Goal: Task Accomplishment & Management: Manage account settings

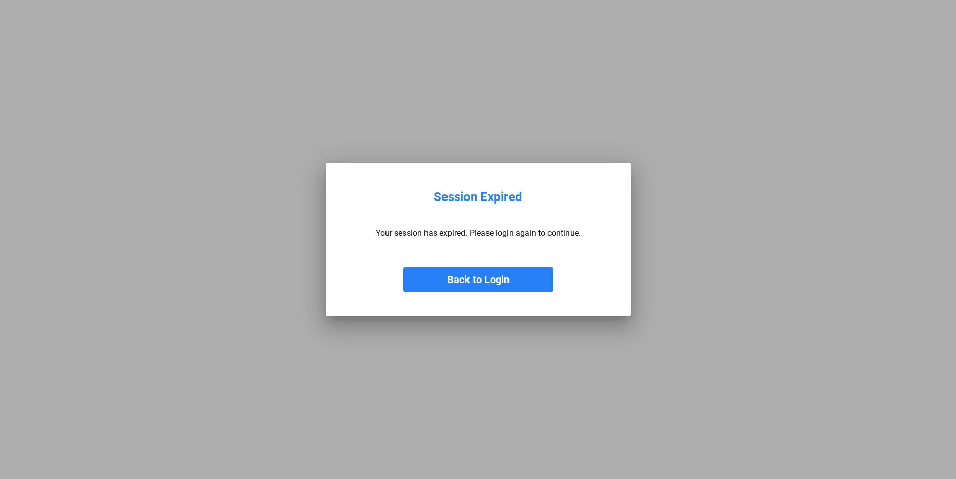
click at [441, 257] on div "Back to Login" at bounding box center [478, 269] width 205 height 46
click at [439, 270] on button "Back to Login" at bounding box center [478, 280] width 150 height 26
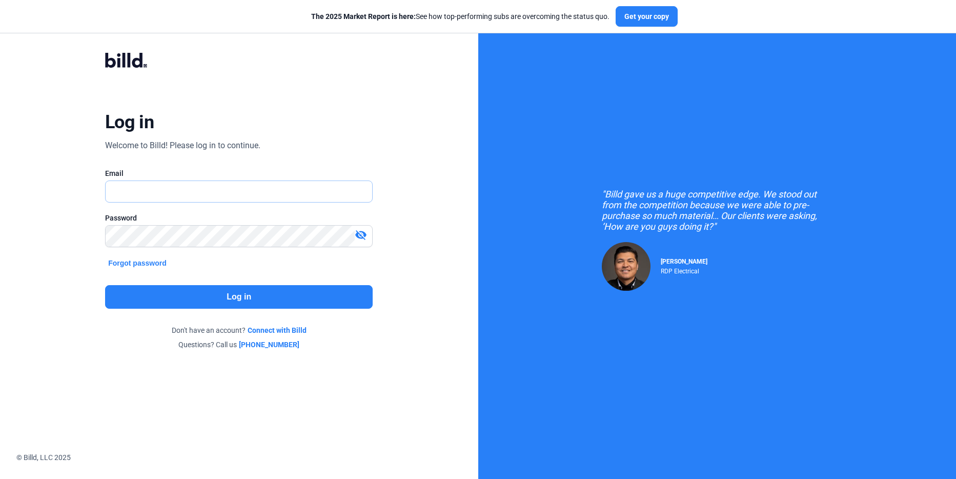
click at [176, 188] on input "text" at bounding box center [233, 191] width 255 height 21
type input "[PERSON_NAME][EMAIL_ADDRESS][DOMAIN_NAME]"
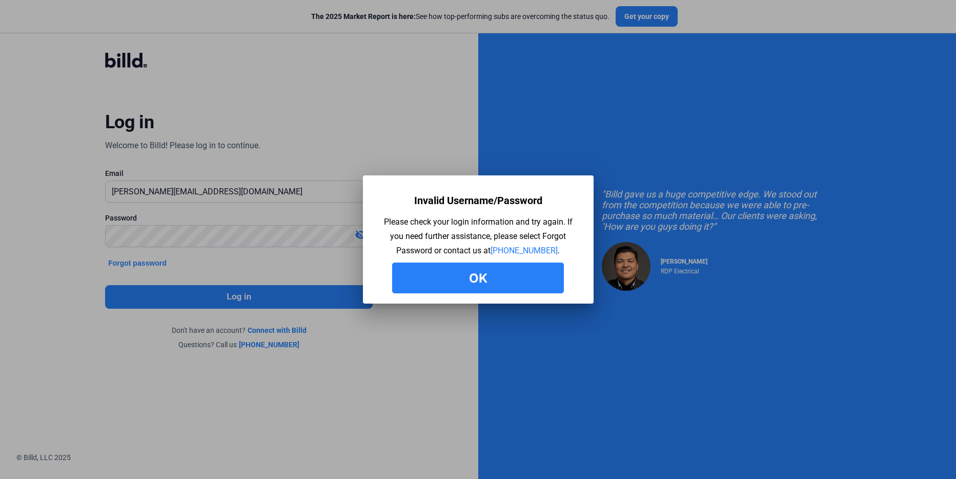
click at [457, 270] on button "Ok" at bounding box center [478, 277] width 172 height 31
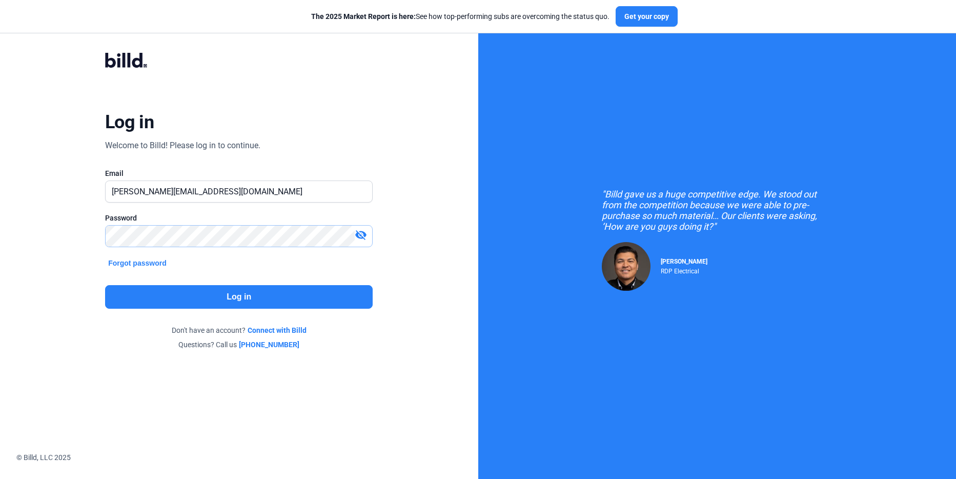
click at [0, 231] on html "We value your privacy We use cookies to enhance your browsing experience, serve…" at bounding box center [478, 239] width 956 height 479
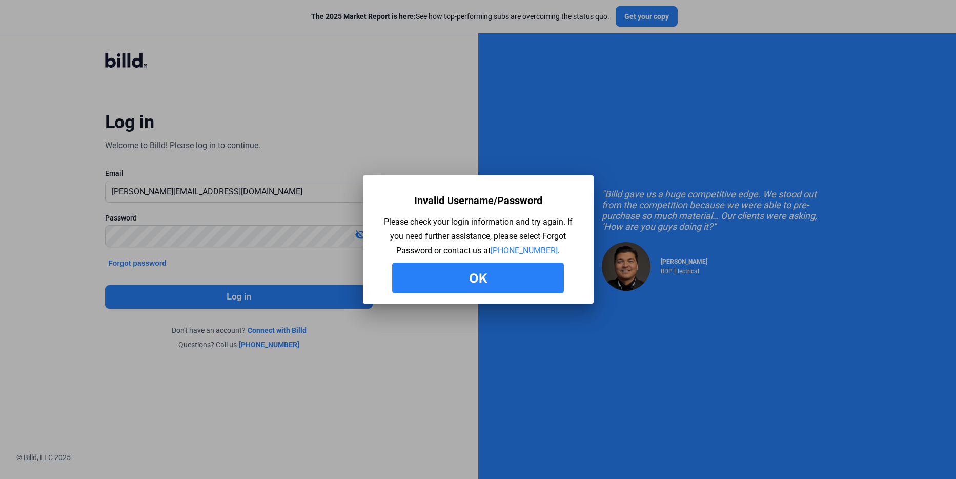
drag, startPoint x: 432, startPoint y: 287, endPoint x: 233, endPoint y: 247, distance: 203.3
click at [430, 287] on button "Ok" at bounding box center [478, 277] width 172 height 31
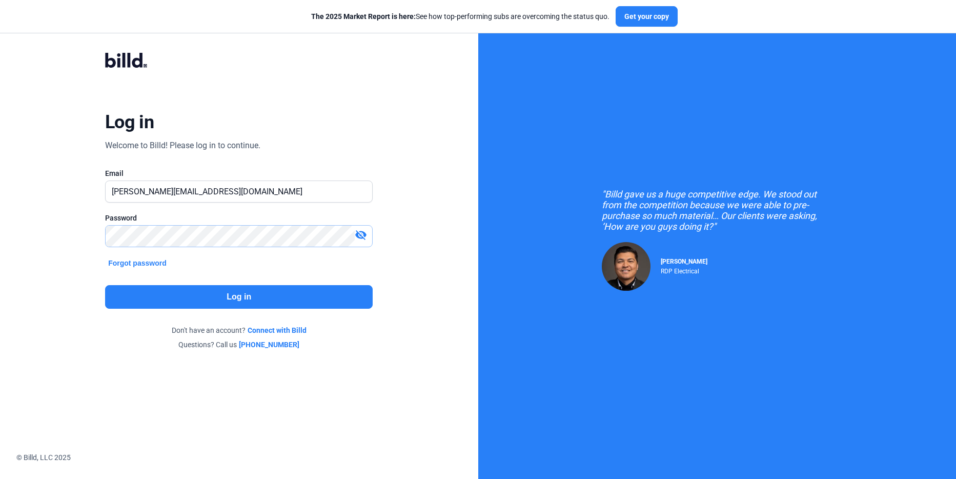
click at [0, 228] on html "We value your privacy We use cookies to enhance your browsing experience, serve…" at bounding box center [478, 239] width 956 height 479
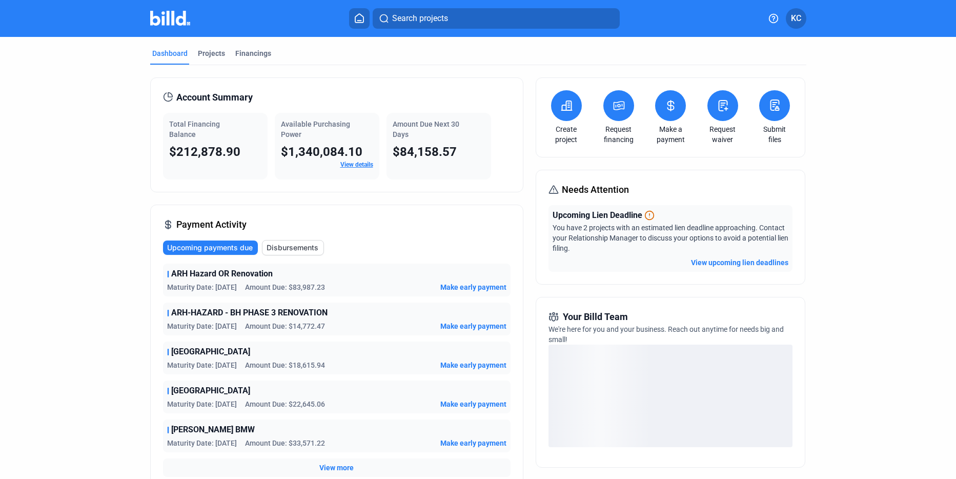
click at [733, 261] on button "View upcoming lien deadlines" at bounding box center [739, 262] width 97 height 10
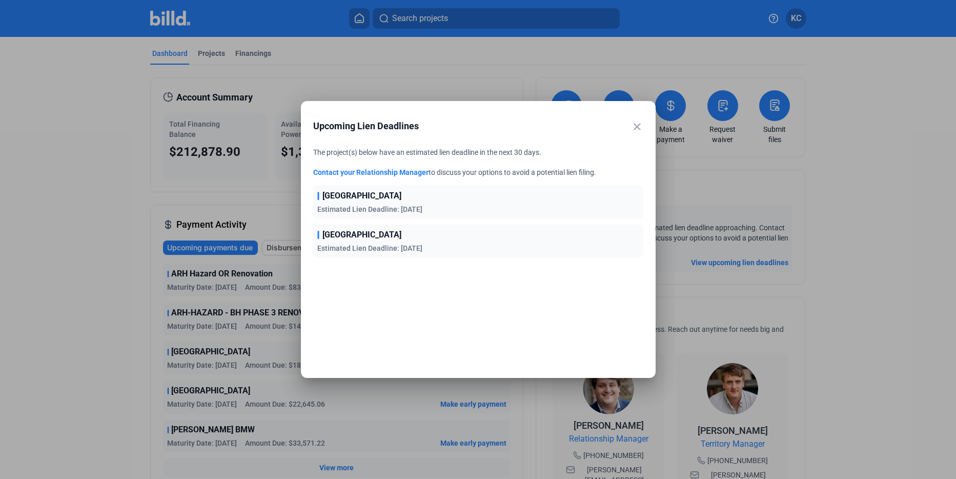
click at [635, 125] on mat-icon "close" at bounding box center [637, 126] width 12 height 12
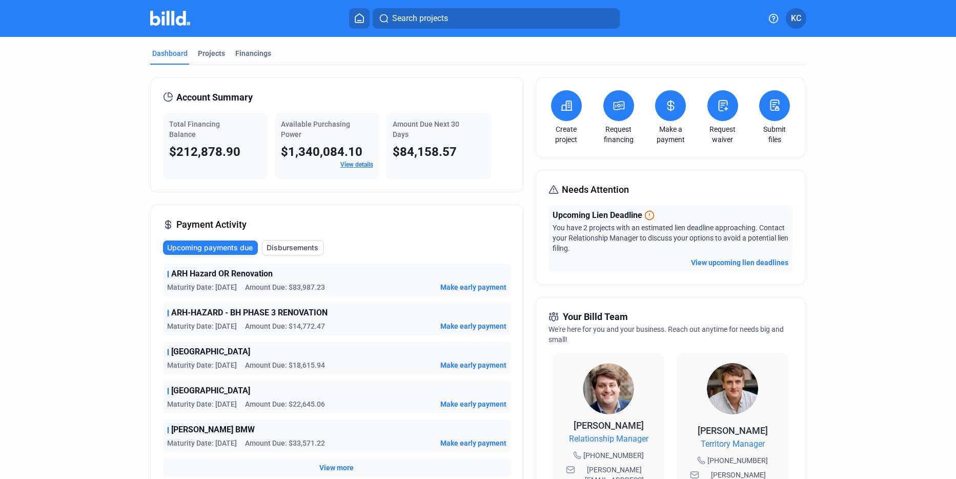
click at [495, 286] on span "Make early payment" at bounding box center [473, 287] width 66 height 10
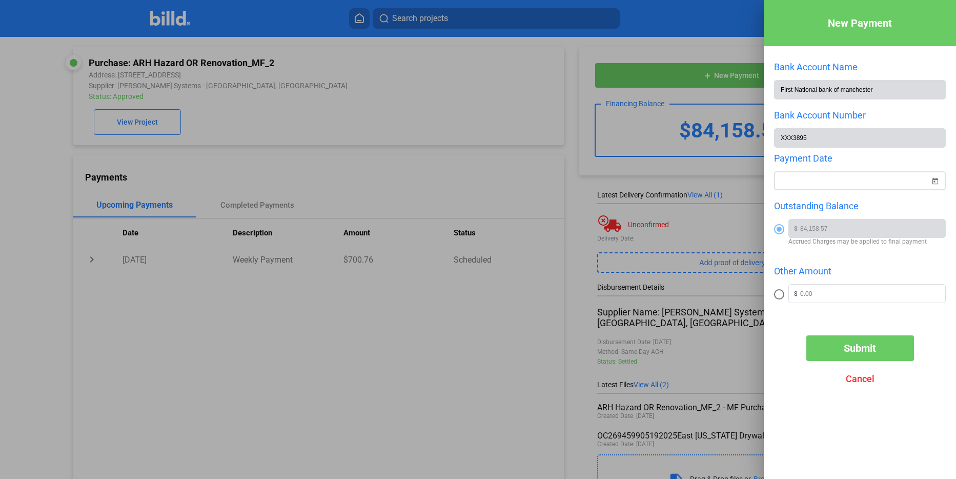
click at [927, 181] on span "Open calendar" at bounding box center [935, 175] width 25 height 25
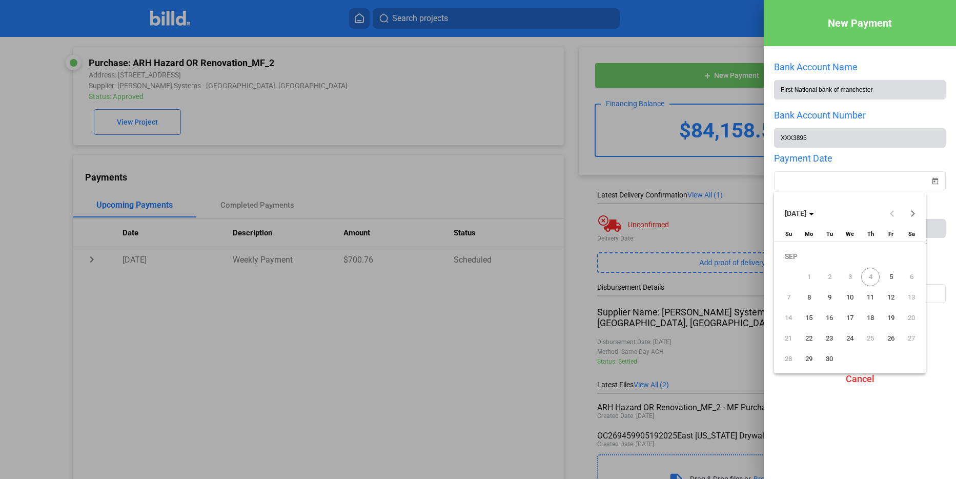
click at [895, 276] on span "5" at bounding box center [891, 277] width 18 height 18
type input "[DATE]"
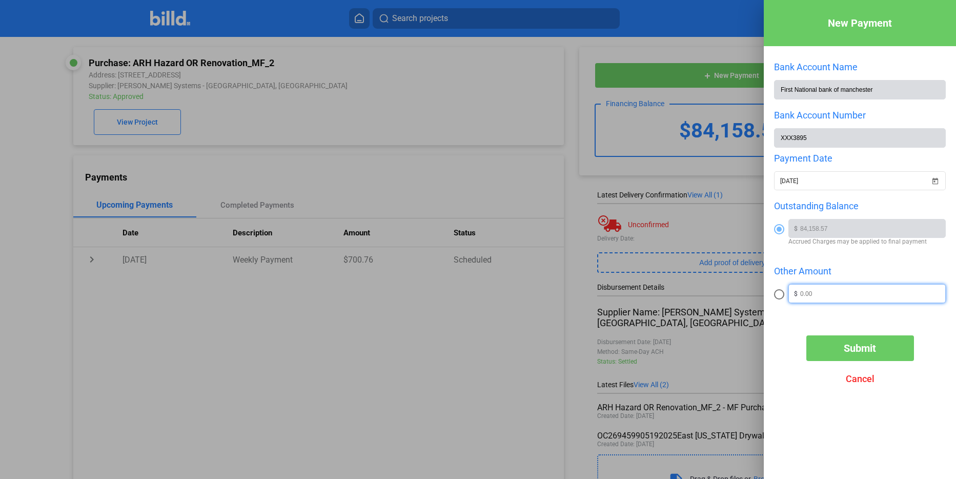
click at [856, 291] on input "text" at bounding box center [872, 292] width 145 height 15
type input "5,000.00"
click at [844, 350] on span "Submit" at bounding box center [860, 348] width 32 height 12
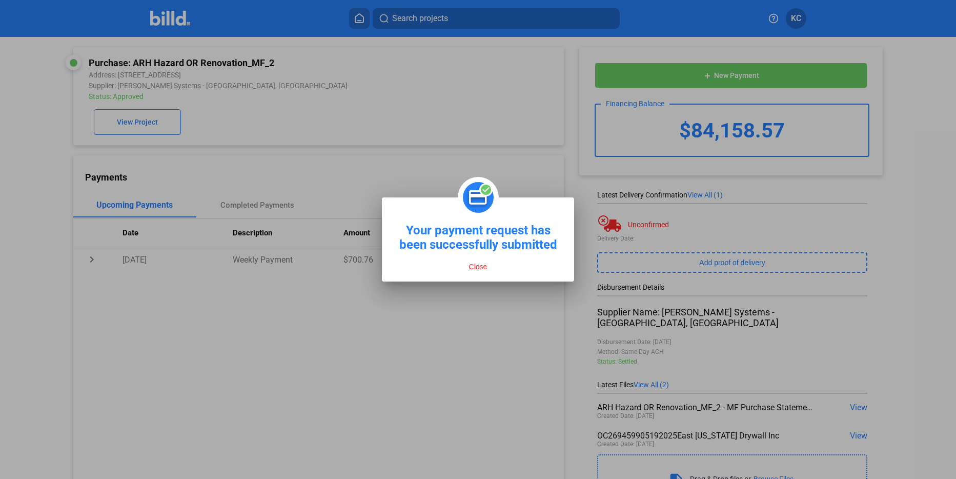
click at [481, 269] on button "Close" at bounding box center [478, 266] width 25 height 9
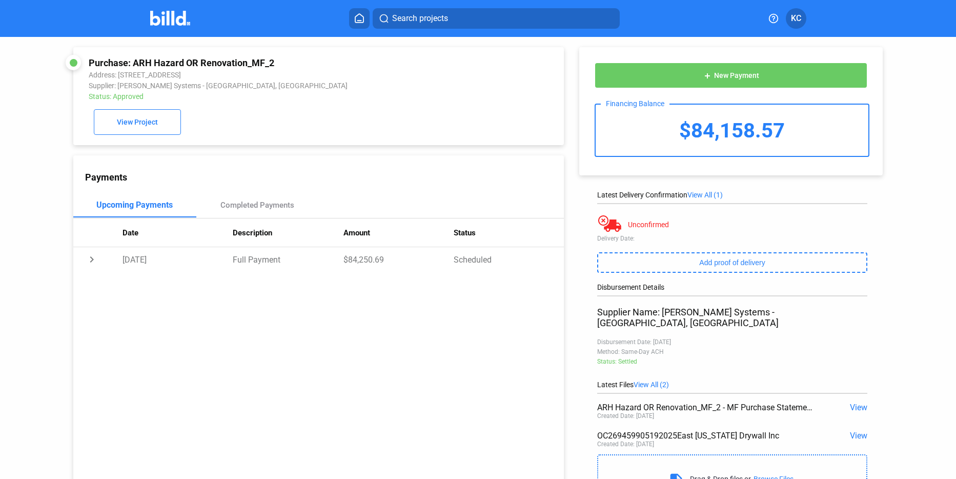
click at [158, 15] on img at bounding box center [170, 18] width 41 height 15
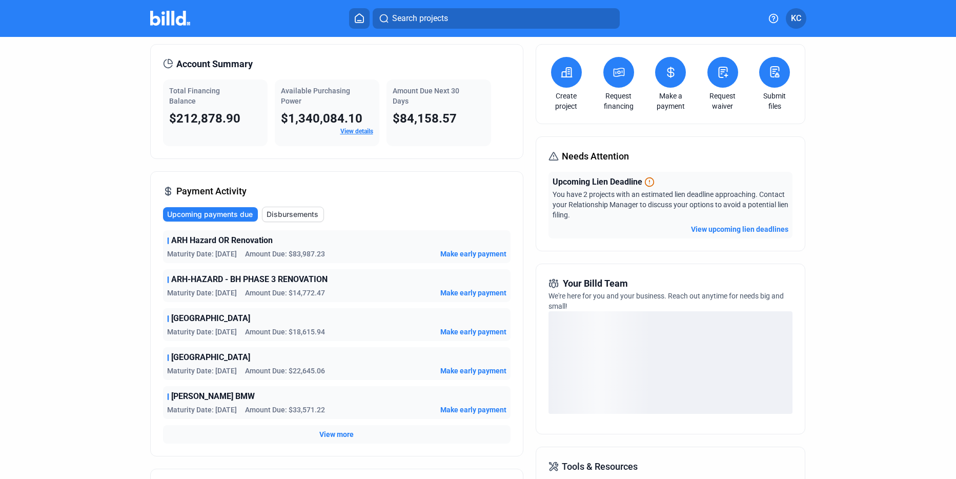
scroll to position [51, 0]
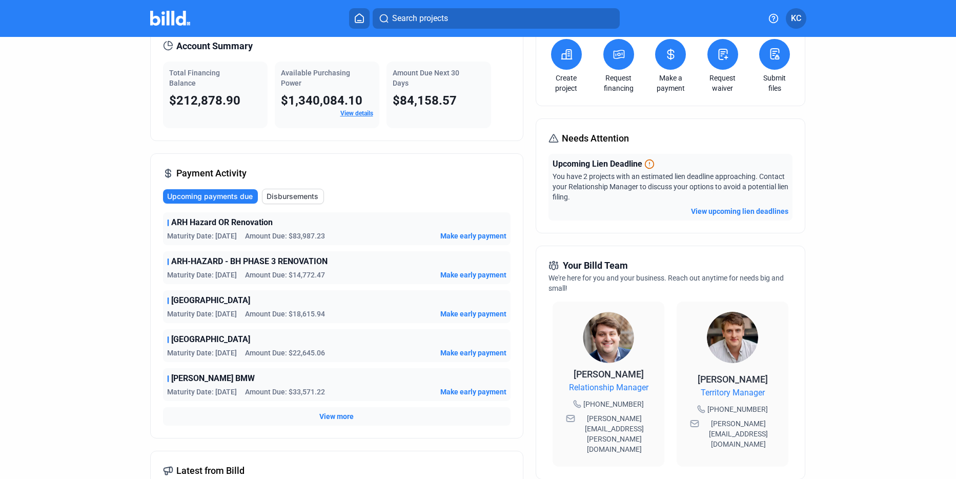
click at [722, 208] on button "View upcoming lien deadlines" at bounding box center [739, 211] width 97 height 10
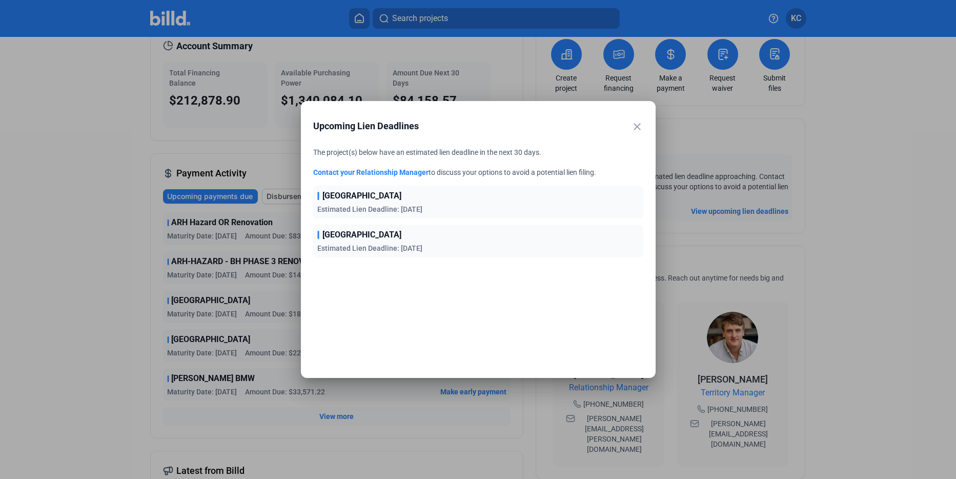
click at [639, 123] on mat-icon "close" at bounding box center [637, 126] width 12 height 12
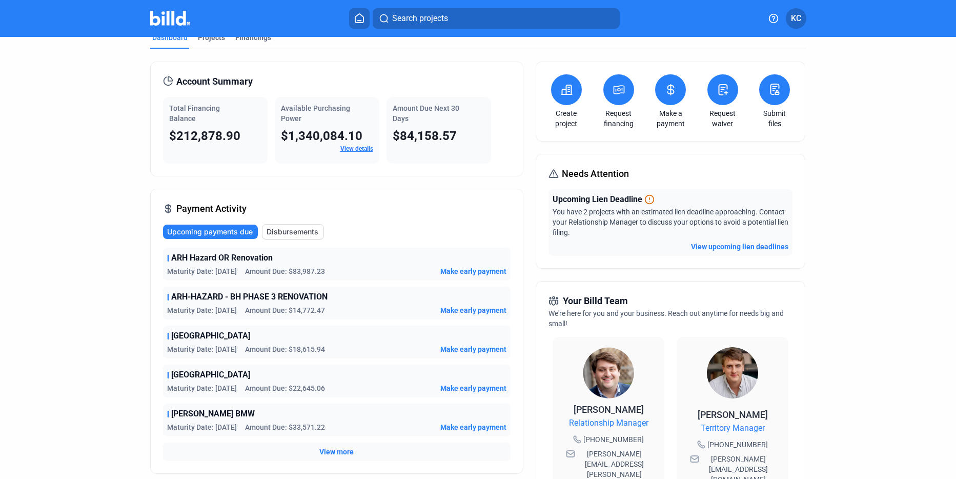
scroll to position [0, 0]
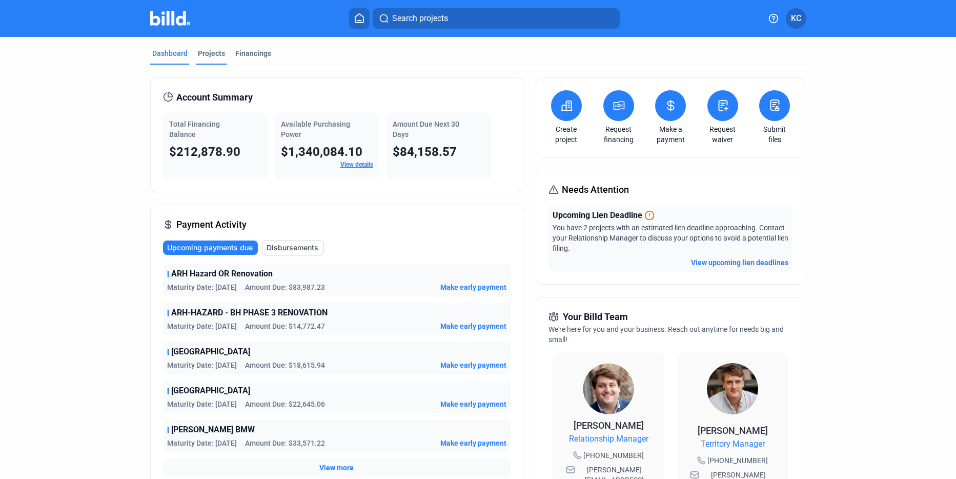
click at [216, 54] on div "Projects" at bounding box center [211, 53] width 27 height 10
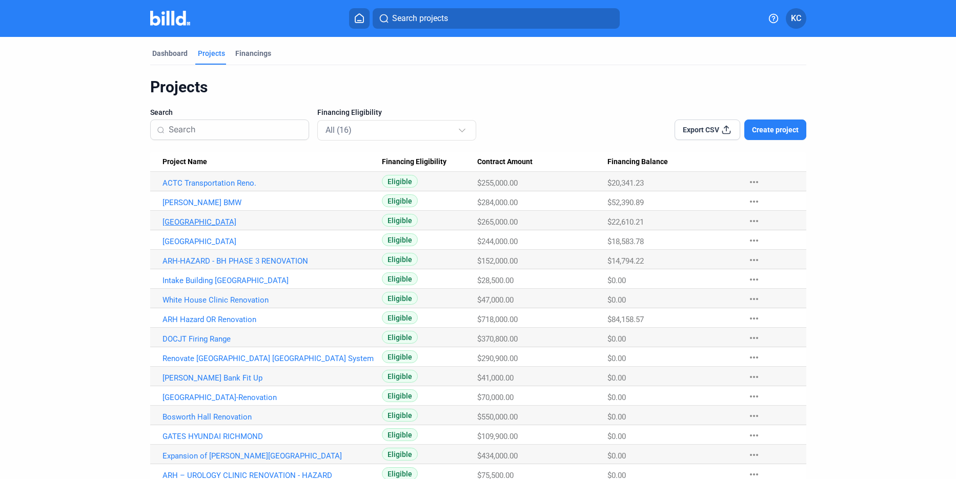
click at [211, 223] on link "[GEOGRAPHIC_DATA]" at bounding box center [273, 221] width 220 height 9
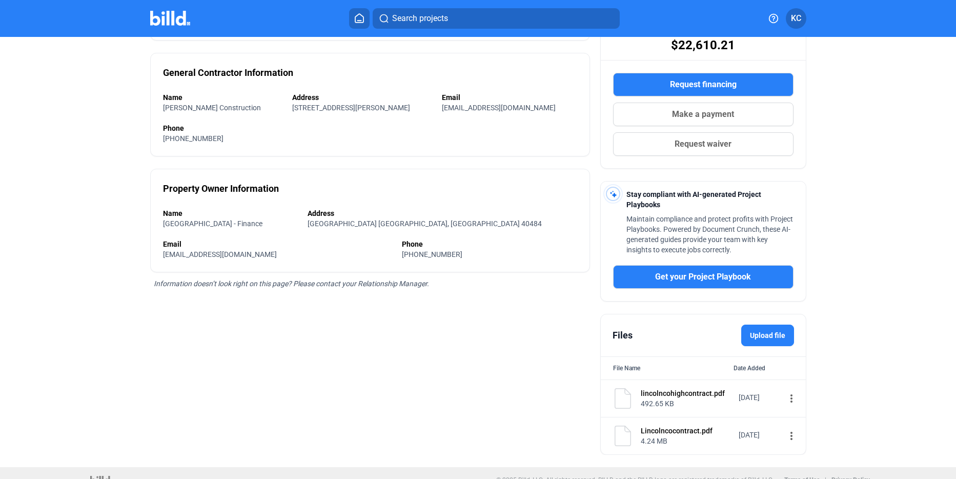
scroll to position [169, 0]
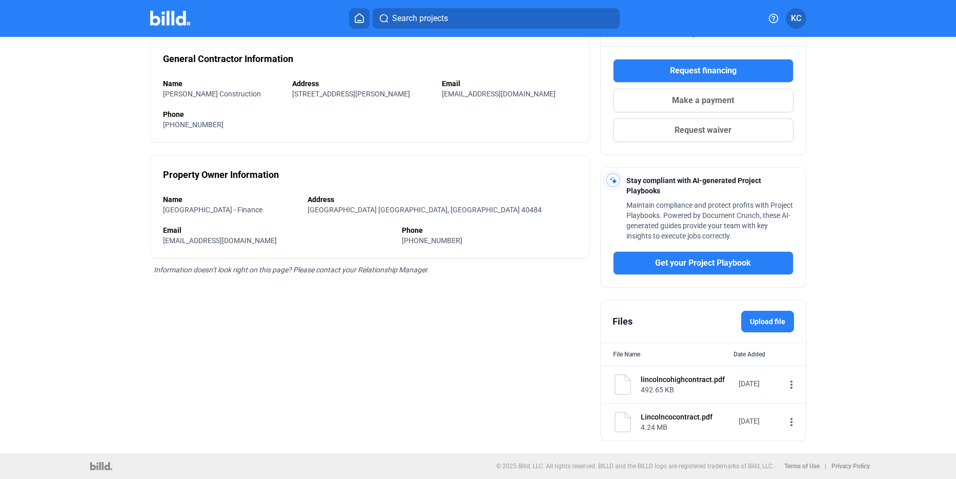
click at [788, 384] on mat-icon "more_vert" at bounding box center [791, 384] width 12 height 12
click at [792, 398] on div "View" at bounding box center [849, 402] width 127 height 25
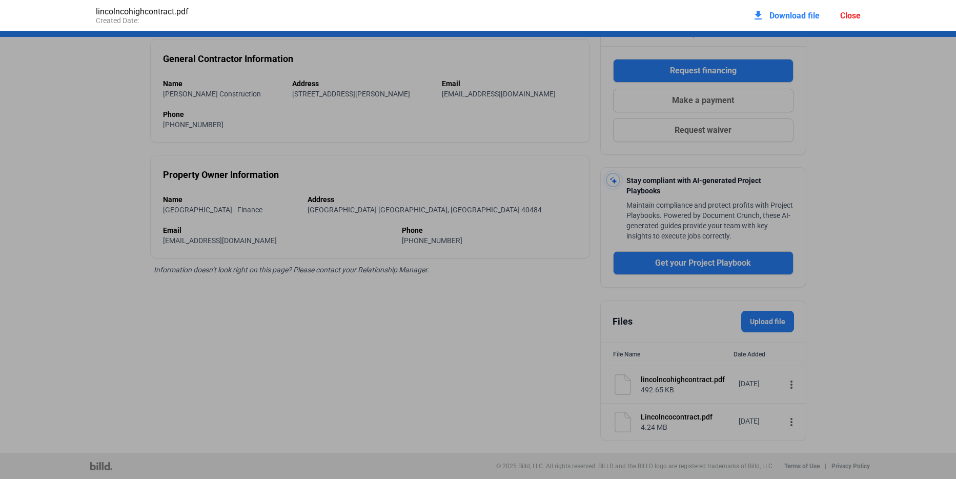
scroll to position [5, 0]
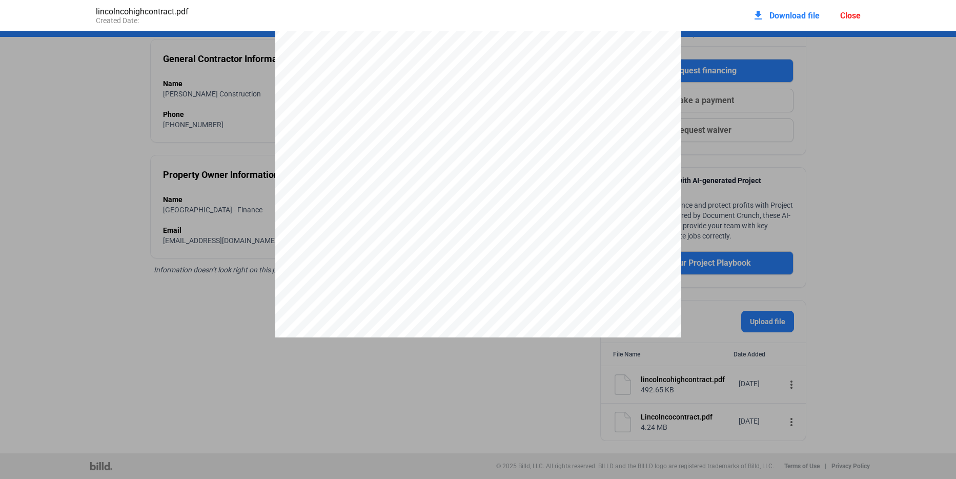
click at [358, 363] on pdf-viewer at bounding box center [478, 222] width 956 height 383
click at [843, 140] on div at bounding box center [478, 295] width 956 height 529
click at [853, 14] on div "Close" at bounding box center [850, 16] width 21 height 10
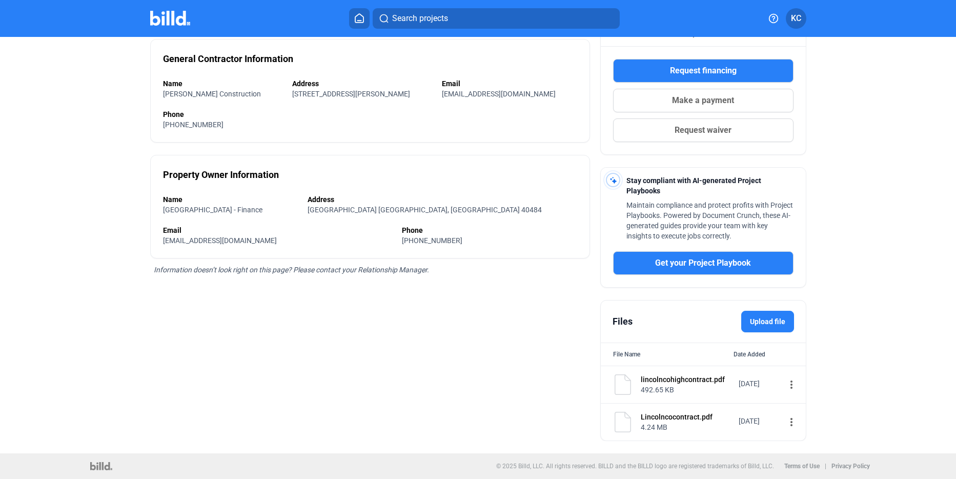
click at [785, 419] on mat-icon "more_vert" at bounding box center [791, 422] width 12 height 12
click at [792, 441] on span "View" at bounding box center [793, 440] width 15 height 8
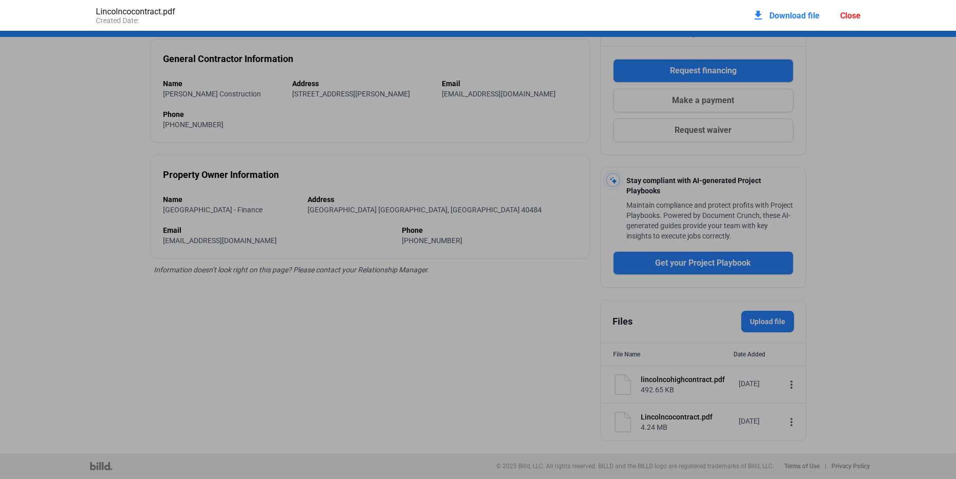
scroll to position [5, 0]
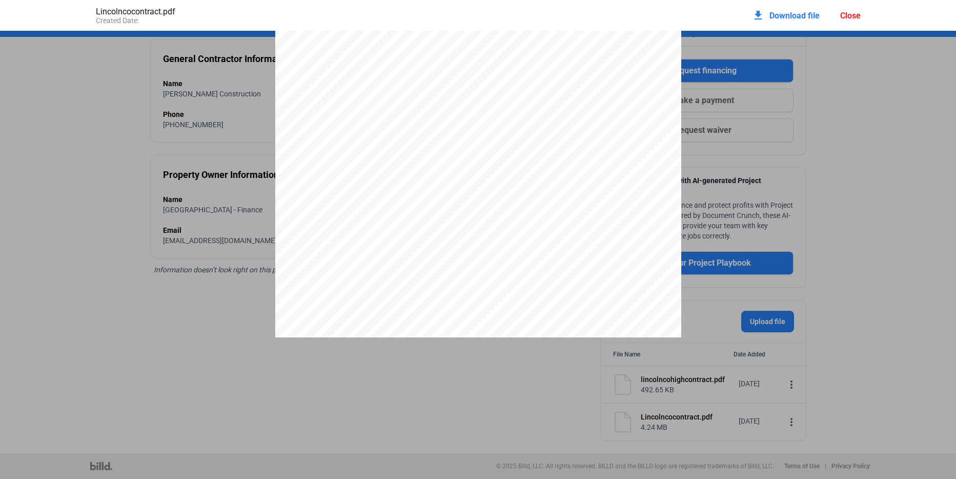
click at [856, 17] on div "Close" at bounding box center [850, 16] width 21 height 10
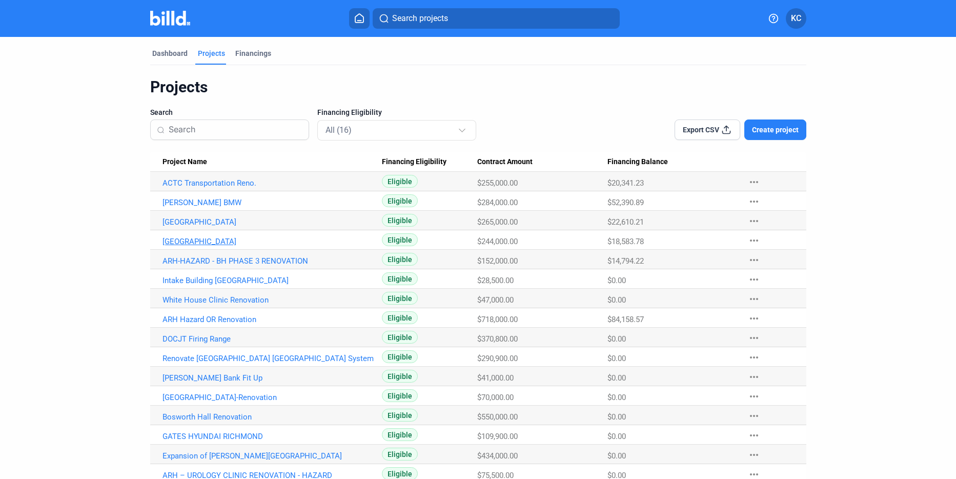
click at [256, 242] on link "[GEOGRAPHIC_DATA]" at bounding box center [273, 241] width 220 height 9
click at [178, 225] on link "[GEOGRAPHIC_DATA]" at bounding box center [273, 221] width 220 height 9
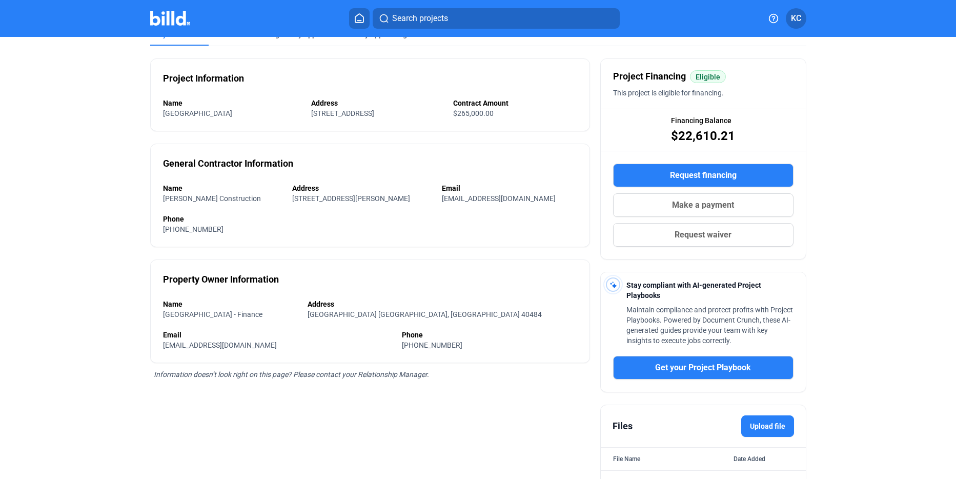
scroll to position [169, 0]
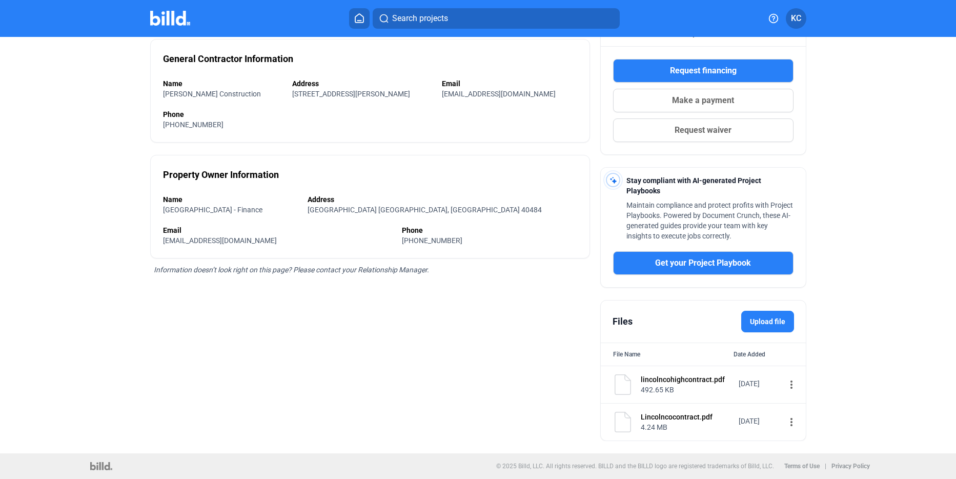
click at [785, 384] on mat-icon "more_vert" at bounding box center [791, 384] width 12 height 12
click at [809, 403] on div "View" at bounding box center [849, 402] width 127 height 25
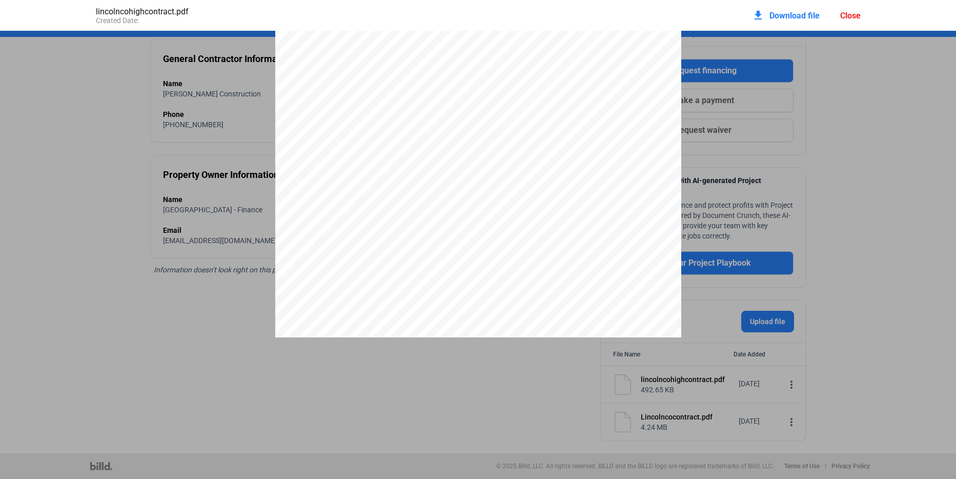
scroll to position [232, 0]
click at [845, 15] on div "Close" at bounding box center [850, 16] width 21 height 10
